Goal: Task Accomplishment & Management: Manage account settings

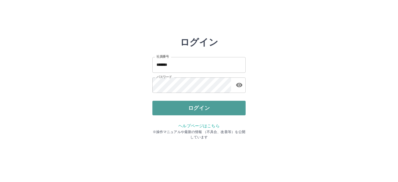
click at [197, 107] on button "ログイン" at bounding box center [199, 108] width 93 height 15
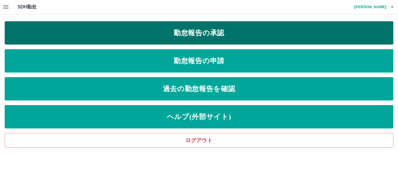
click at [183, 32] on link "勤怠報告の承認" at bounding box center [199, 32] width 389 height 23
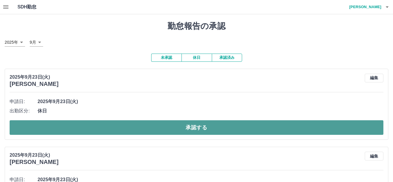
click at [141, 127] on button "承認する" at bounding box center [197, 127] width 374 height 15
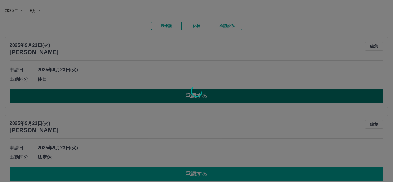
scroll to position [88, 0]
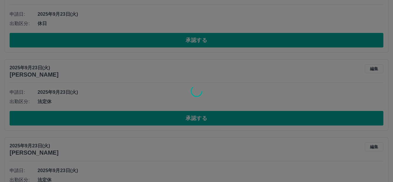
click at [143, 118] on div at bounding box center [196, 91] width 393 height 182
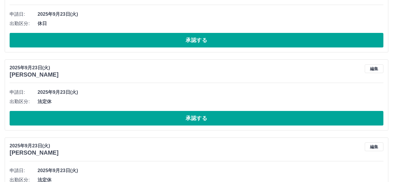
click at [143, 118] on button "承認する" at bounding box center [197, 118] width 374 height 15
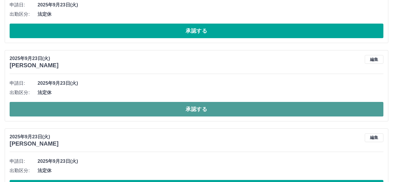
click at [144, 108] on button "承認する" at bounding box center [197, 109] width 374 height 15
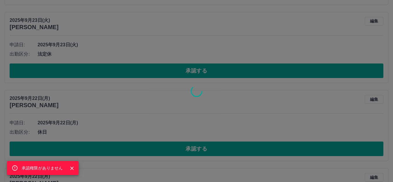
scroll to position [213, 0]
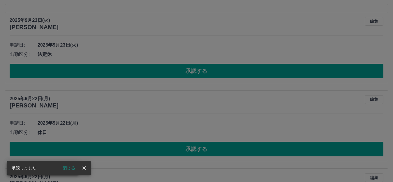
click at [149, 72] on div "承認権限がありません" at bounding box center [196, 91] width 393 height 182
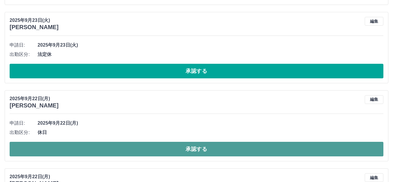
click at [148, 149] on button "承認する" at bounding box center [197, 149] width 374 height 15
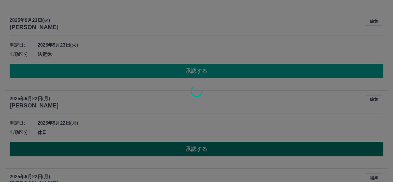
click at [148, 149] on div at bounding box center [196, 91] width 393 height 182
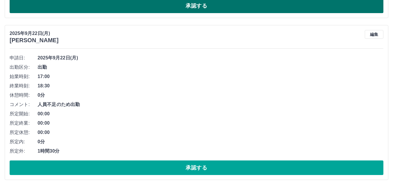
scroll to position [359, 0]
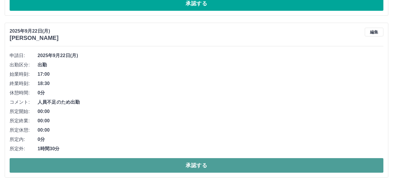
click at [159, 161] on button "承認する" at bounding box center [197, 165] width 374 height 15
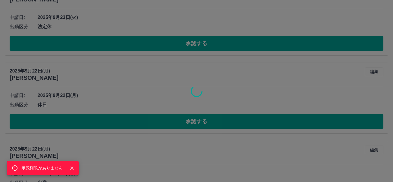
click at [154, 108] on div "承認権限がありません" at bounding box center [196, 91] width 393 height 182
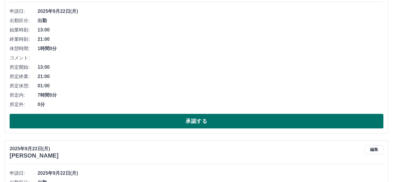
scroll to position [358, 0]
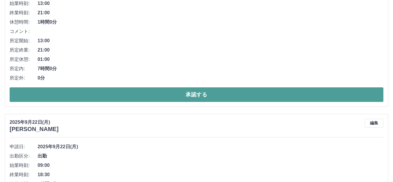
click at [171, 93] on button "承認する" at bounding box center [197, 95] width 374 height 15
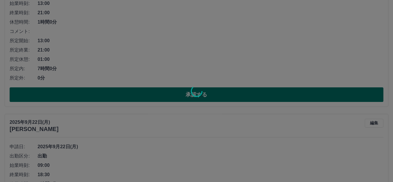
click at [171, 93] on div at bounding box center [196, 91] width 393 height 182
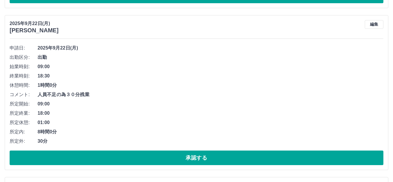
scroll to position [474, 0]
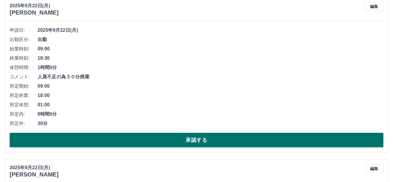
click at [160, 139] on button "承認する" at bounding box center [197, 140] width 374 height 15
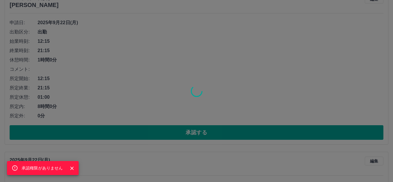
scroll to position [649, 0]
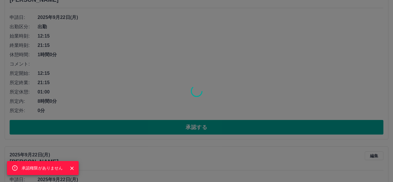
click at [166, 131] on div "承認権限がありません" at bounding box center [196, 91] width 393 height 182
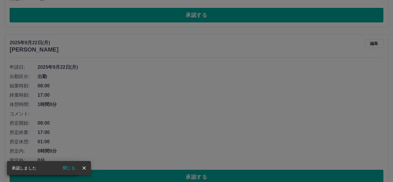
scroll to position [441, 0]
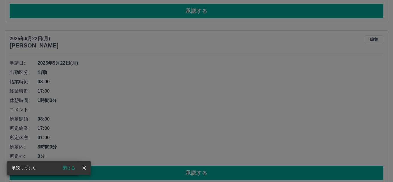
click at [168, 110] on div "承認権限がありません" at bounding box center [196, 91] width 393 height 182
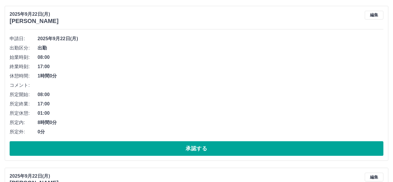
scroll to position [500, 0]
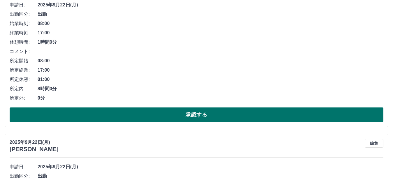
click at [173, 116] on button "承認する" at bounding box center [197, 115] width 374 height 15
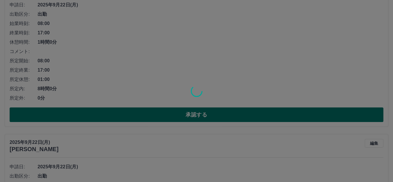
click at [173, 116] on div at bounding box center [196, 91] width 393 height 182
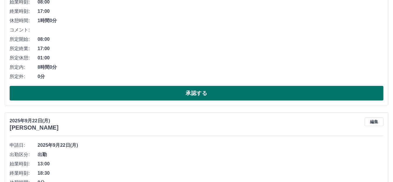
scroll to position [616, 0]
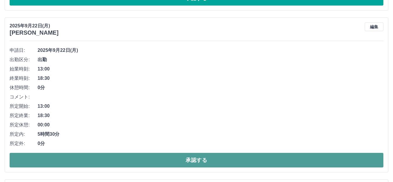
click at [188, 155] on button "承認する" at bounding box center [197, 160] width 374 height 15
click at [188, 154] on button "承認する" at bounding box center [197, 160] width 374 height 15
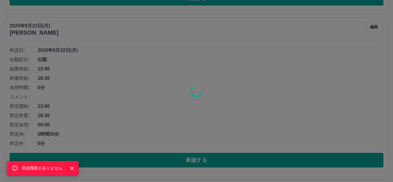
scroll to position [292, 0]
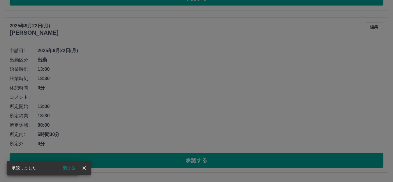
click at [70, 167] on button "閉じる" at bounding box center [69, 168] width 22 height 9
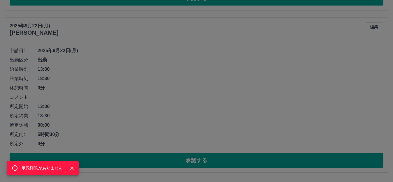
click at [109, 158] on div "承認権限がありません" at bounding box center [196, 91] width 393 height 182
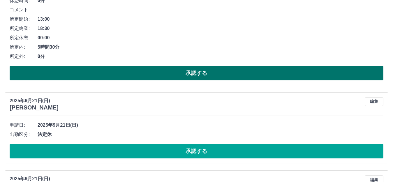
scroll to position [408, 0]
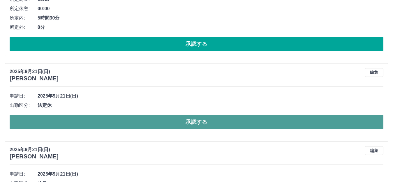
click at [139, 125] on button "承認する" at bounding box center [197, 122] width 374 height 15
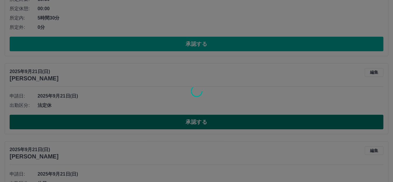
click at [139, 125] on div at bounding box center [196, 91] width 393 height 182
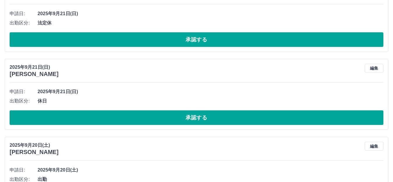
scroll to position [496, 0]
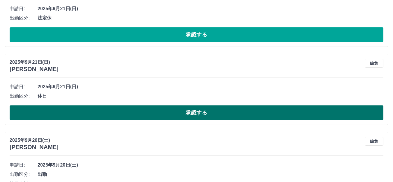
click at [143, 117] on button "承認する" at bounding box center [197, 113] width 374 height 15
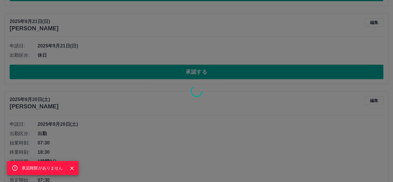
scroll to position [583, 0]
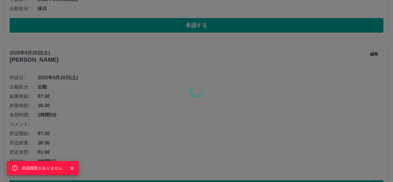
click at [149, 131] on div "承認権限がありません" at bounding box center [196, 91] width 393 height 182
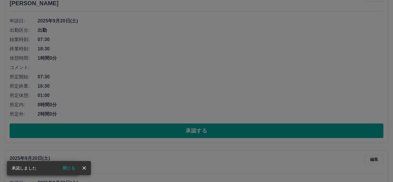
scroll to position [460, 0]
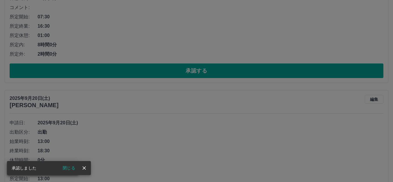
click at [165, 67] on div "承認権限がありません" at bounding box center [196, 91] width 393 height 182
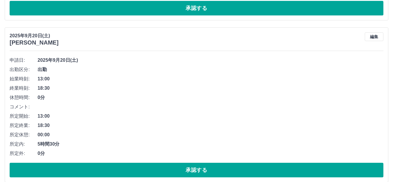
scroll to position [606, 0]
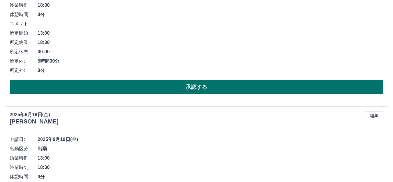
click at [165, 85] on button "承認する" at bounding box center [197, 87] width 374 height 15
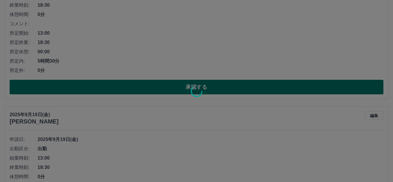
click at [165, 85] on div at bounding box center [196, 91] width 393 height 182
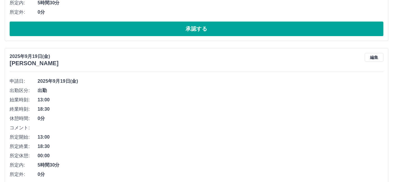
scroll to position [714, 0]
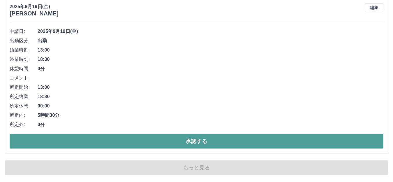
click at [166, 137] on button "承認する" at bounding box center [197, 141] width 374 height 15
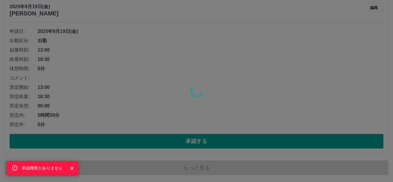
scroll to position [452, 0]
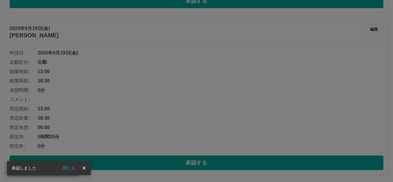
click at [149, 165] on div "承認権限がありません" at bounding box center [196, 91] width 393 height 182
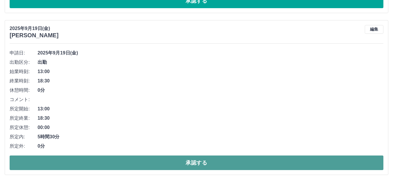
click at [131, 162] on button "承認する" at bounding box center [197, 163] width 374 height 15
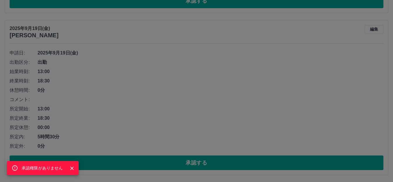
click at [67, 165] on div at bounding box center [69, 168] width 13 height 11
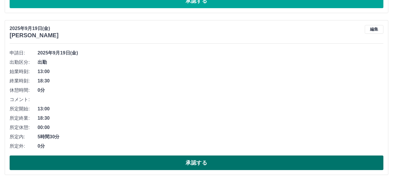
click at [103, 160] on button "承認する" at bounding box center [197, 163] width 374 height 15
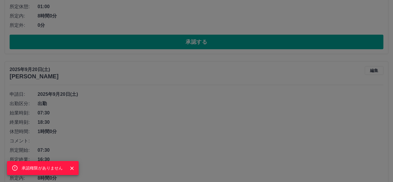
click at [142, 114] on div "承認権限がありません" at bounding box center [196, 91] width 393 height 182
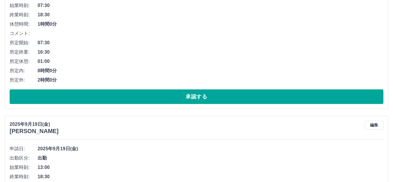
scroll to position [365, 0]
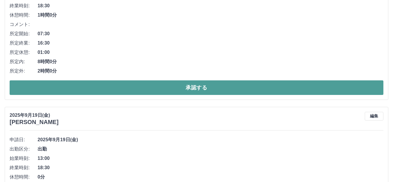
click at [154, 87] on button "承認する" at bounding box center [197, 88] width 374 height 15
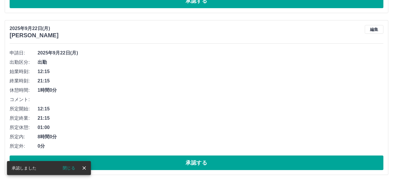
scroll to position [127, 0]
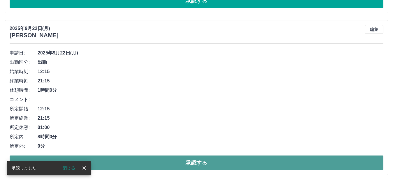
click at [168, 162] on button "承認する" at bounding box center [197, 163] width 374 height 15
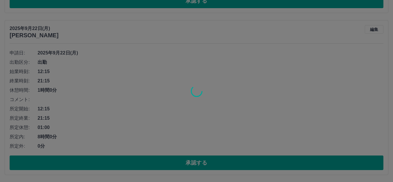
click at [171, 122] on div at bounding box center [196, 91] width 393 height 182
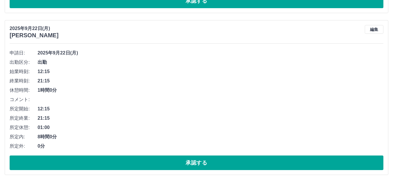
click at [148, 84] on span "21:15" at bounding box center [211, 81] width 346 height 7
click at [143, 102] on li "コメント:" at bounding box center [197, 99] width 374 height 9
click at [141, 104] on li "コメント:" at bounding box center [197, 99] width 374 height 9
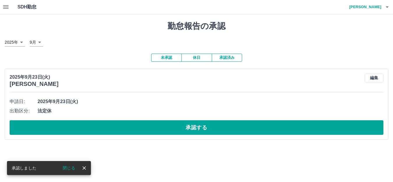
scroll to position [0, 0]
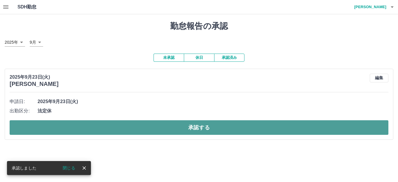
click at [158, 133] on button "承認する" at bounding box center [199, 127] width 379 height 15
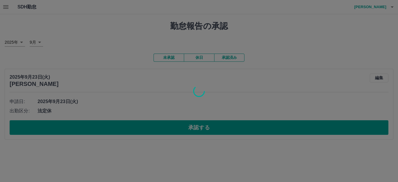
click at [158, 131] on div at bounding box center [199, 91] width 398 height 182
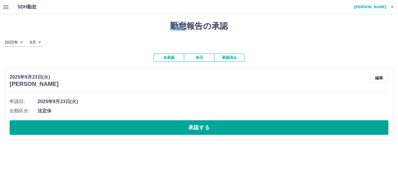
click at [158, 131] on div "SDH勤怠 [PERSON_NAME] 勤怠報告の承認 [DATE] **** 9月 * 未承認 休日 承認済み [DATE] [PERSON_NAME] 編…" at bounding box center [199, 73] width 398 height 147
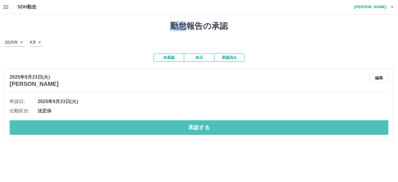
click at [158, 131] on button "承認する" at bounding box center [199, 127] width 379 height 15
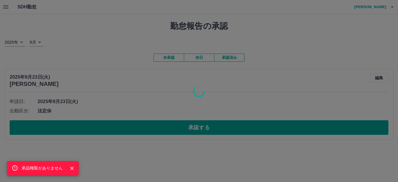
click at [162, 106] on div "承認権限がありません" at bounding box center [199, 91] width 398 height 182
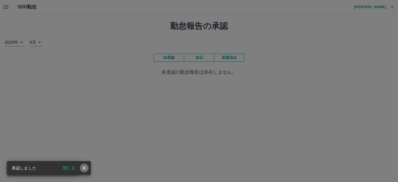
click at [82, 166] on icon "close" at bounding box center [84, 168] width 6 height 6
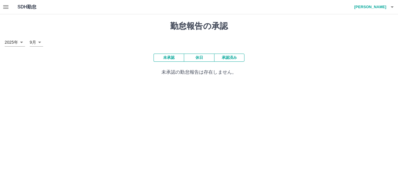
click at [3, 8] on icon "button" at bounding box center [5, 7] width 7 height 7
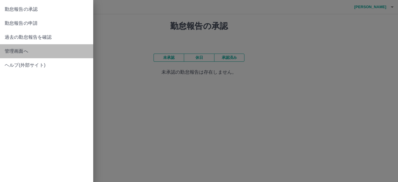
click at [31, 50] on span "管理画面へ" at bounding box center [47, 51] width 84 height 7
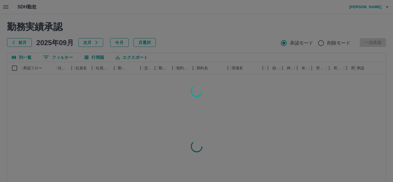
drag, startPoint x: 45, startPoint y: 92, endPoint x: 33, endPoint y: 44, distance: 49.7
click at [45, 91] on div at bounding box center [196, 91] width 393 height 182
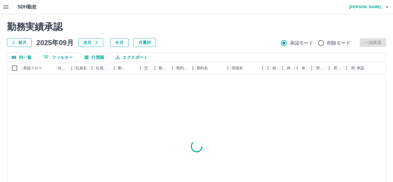
click at [7, 7] on icon "button" at bounding box center [5, 7] width 5 height 4
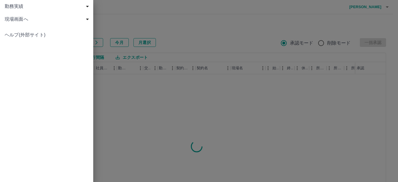
click at [7, 7] on span "勤務実績" at bounding box center [48, 6] width 86 height 7
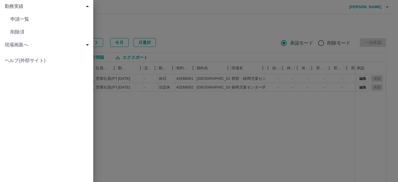
click at [28, 41] on div "現場画面へ" at bounding box center [46, 45] width 93 height 13
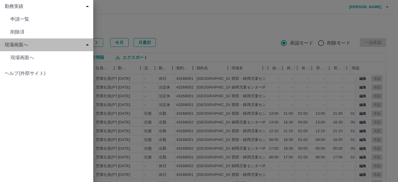
click at [28, 41] on div "現場画面へ" at bounding box center [46, 45] width 93 height 13
click at [29, 41] on div "現場画面へ" at bounding box center [46, 45] width 93 height 13
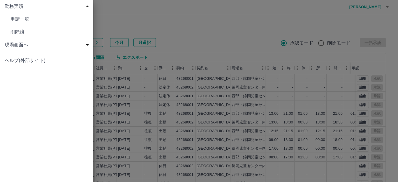
click at [32, 46] on span "現場画面へ" at bounding box center [48, 44] width 86 height 7
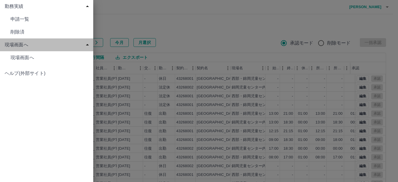
click at [38, 48] on span "現場画面へ" at bounding box center [48, 44] width 86 height 7
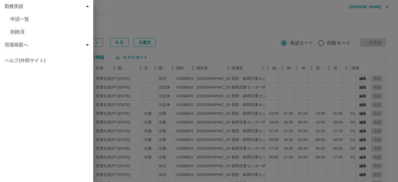
drag, startPoint x: 54, startPoint y: 21, endPoint x: 57, endPoint y: 21, distance: 3.0
click at [55, 21] on span "申請一覧" at bounding box center [50, 19] width 78 height 7
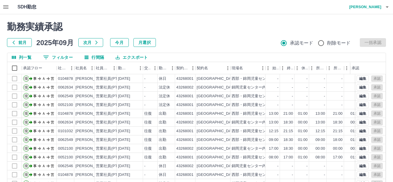
click at [6, 9] on icon "button" at bounding box center [5, 7] width 5 height 4
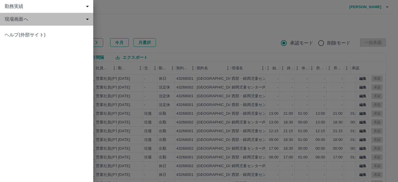
click at [29, 19] on span "現場画面へ" at bounding box center [48, 19] width 86 height 7
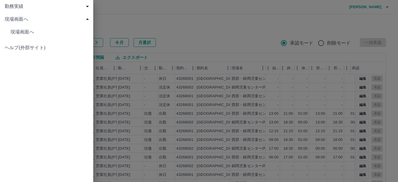
drag, startPoint x: 31, startPoint y: 33, endPoint x: 38, endPoint y: 32, distance: 7.2
click at [31, 33] on span "現場画面へ" at bounding box center [50, 32] width 78 height 7
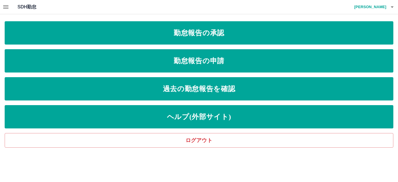
click at [196, 31] on link "勤怠報告の承認" at bounding box center [199, 32] width 389 height 23
